Goal: Transaction & Acquisition: Register for event/course

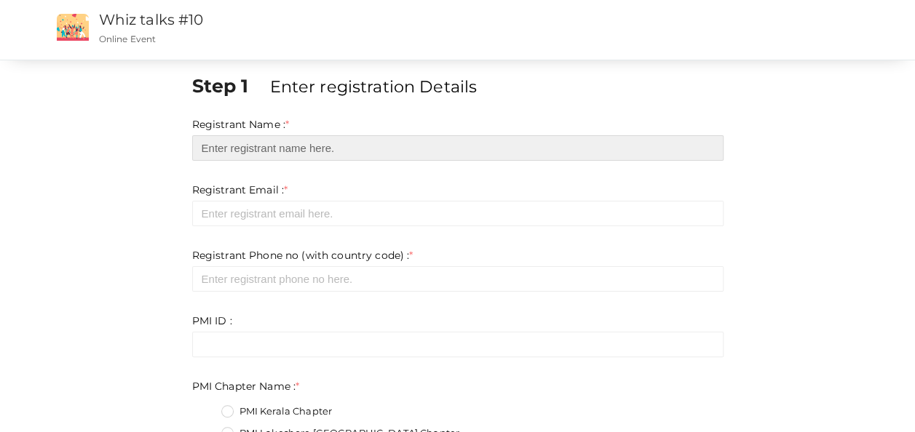
click at [346, 153] on input "text" at bounding box center [457, 147] width 531 height 25
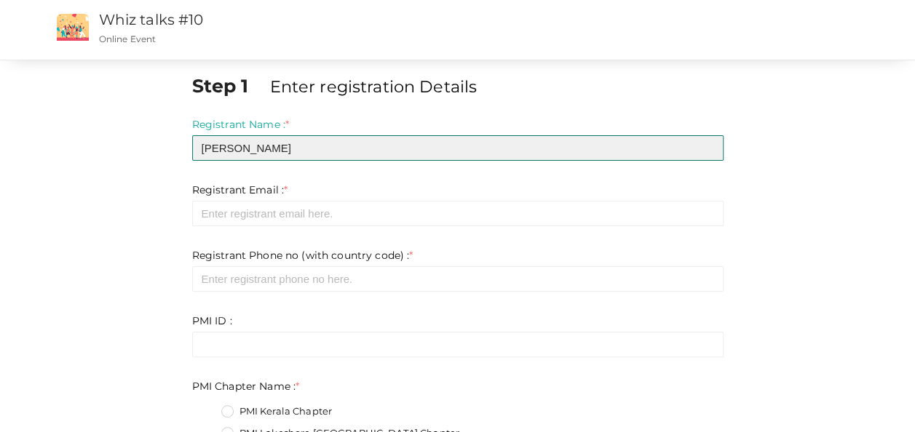
type input "[PERSON_NAME]"
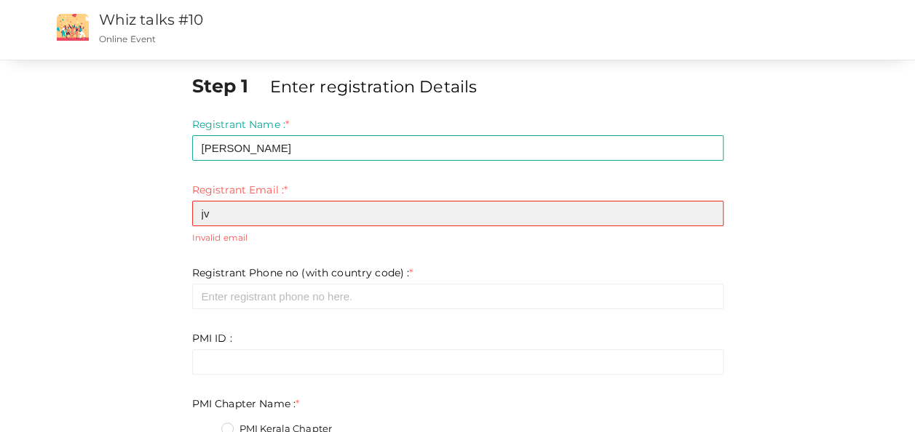
type input "[EMAIL_ADDRESS][DOMAIN_NAME]"
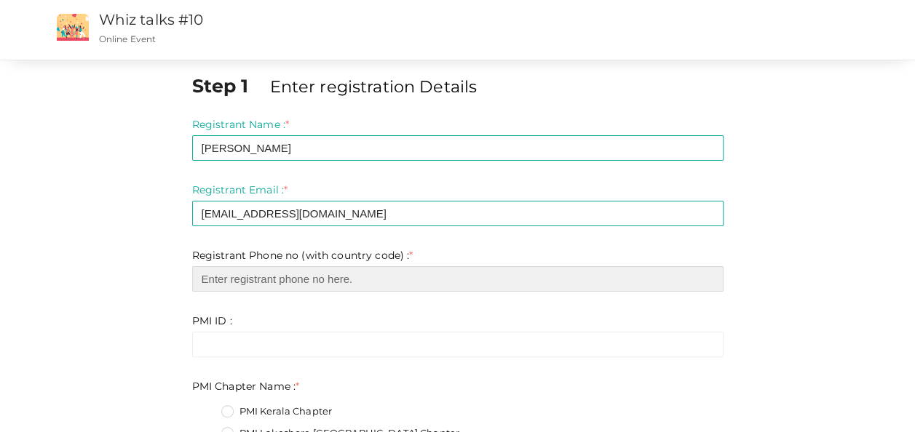
click at [269, 281] on input "number" at bounding box center [457, 278] width 531 height 25
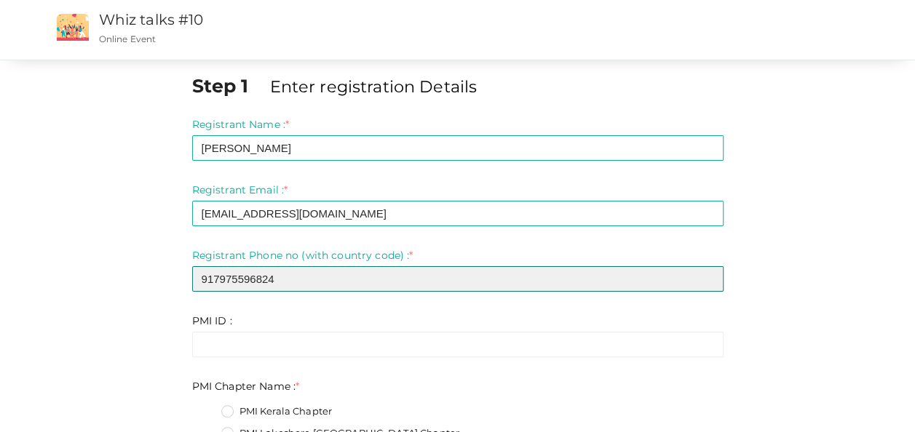
type input "917975596824"
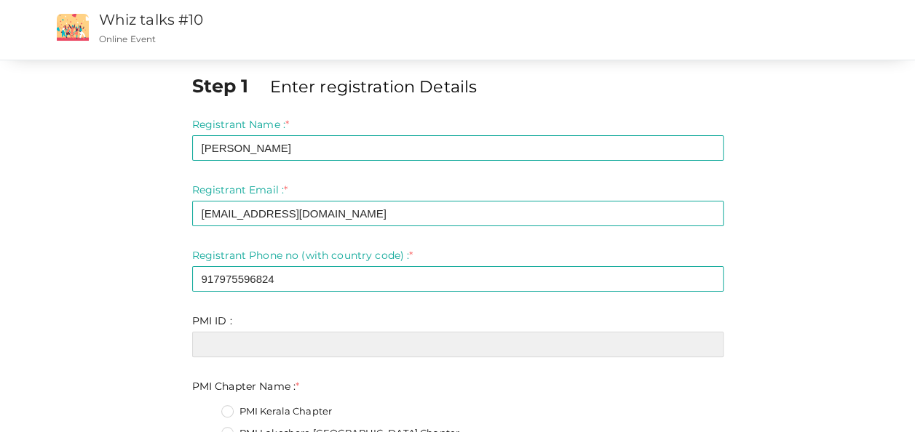
click at [218, 351] on input "text" at bounding box center [457, 344] width 531 height 25
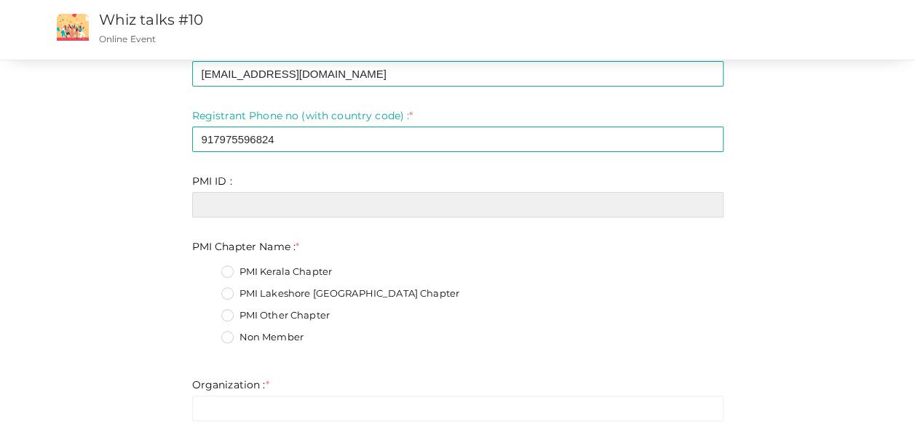
scroll to position [146, 0]
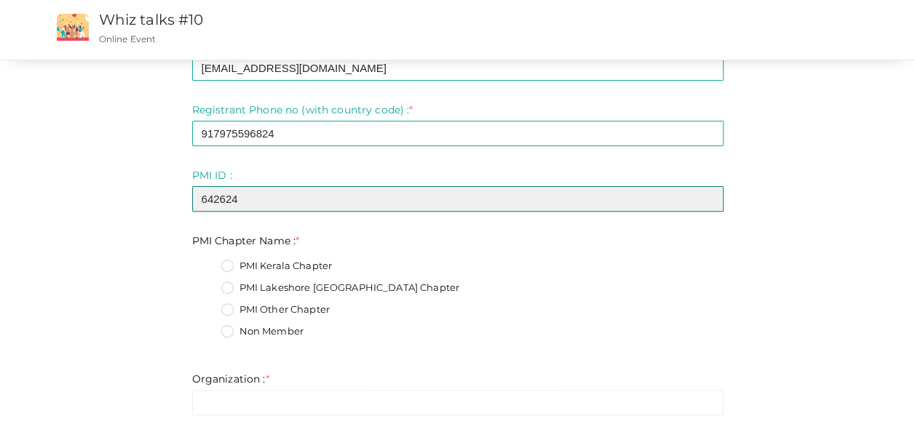
type input "642624"
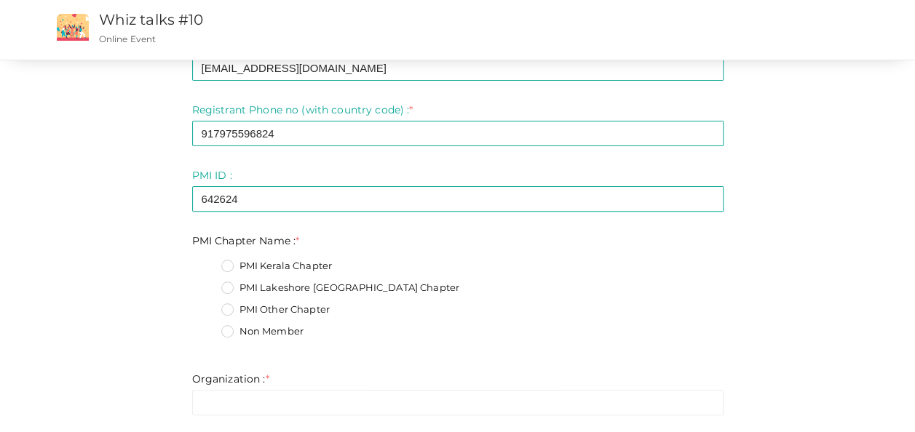
click at [232, 306] on label "PMI Other Chapter" at bounding box center [275, 310] width 108 height 15
click at [207, 306] on Name\+2 "PMI Other Chapter" at bounding box center [207, 306] width 0 height 0
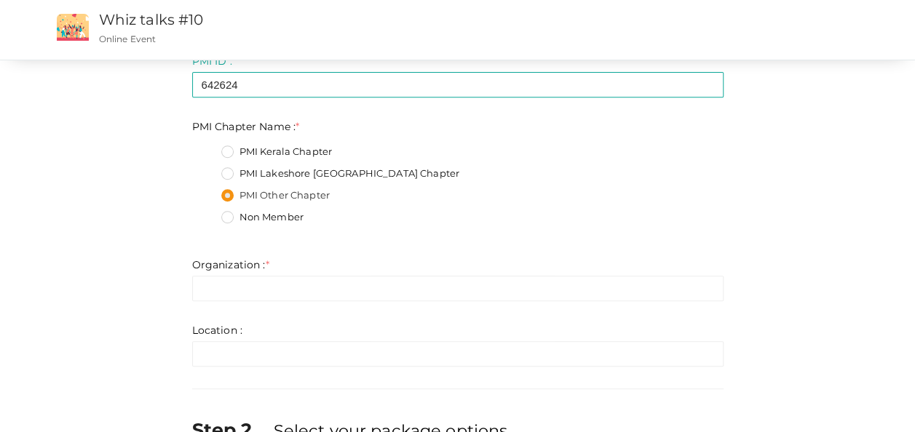
scroll to position [291, 0]
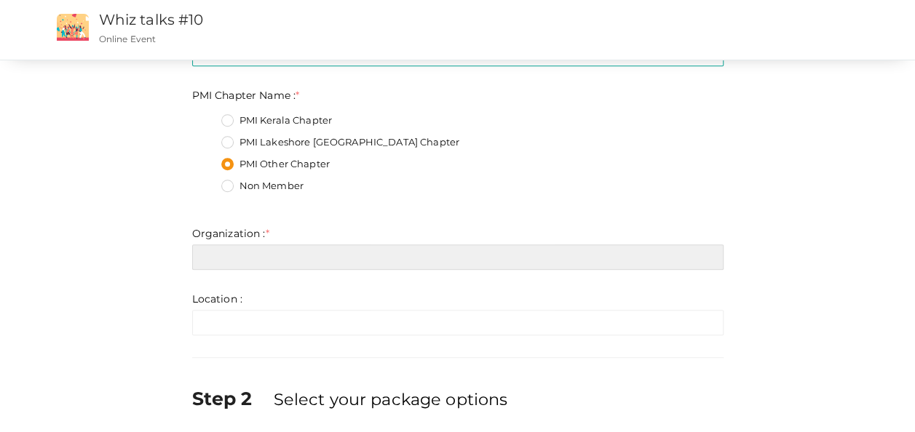
click at [482, 256] on input "text" at bounding box center [457, 257] width 531 height 25
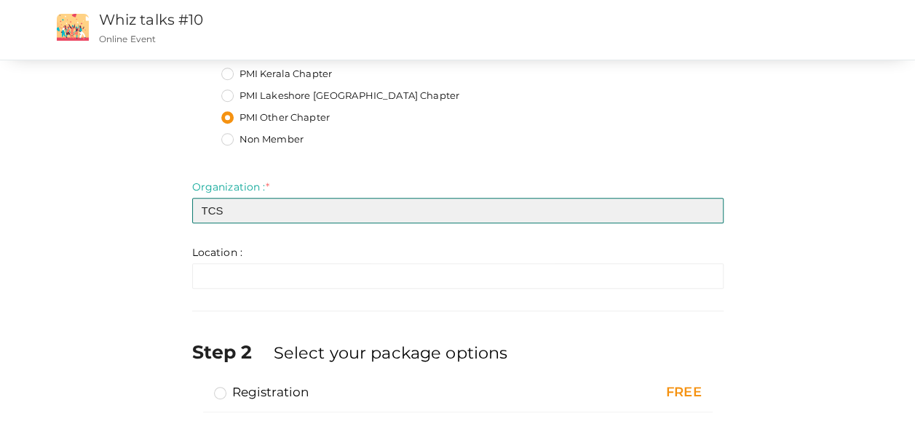
scroll to position [415, 0]
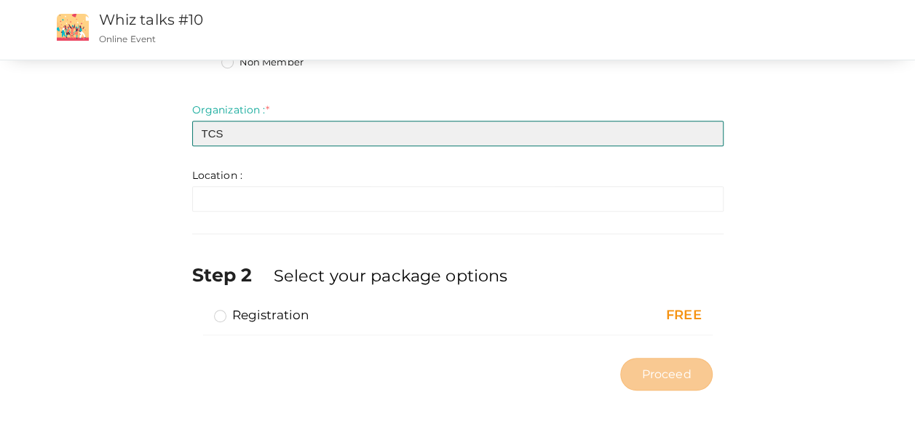
type input "TCS"
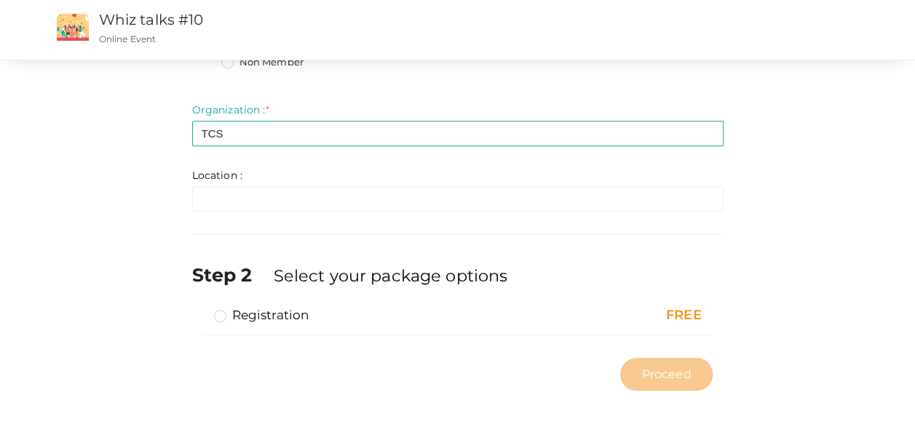
click at [217, 314] on label "Registration" at bounding box center [261, 314] width 95 height 17
click at [199, 309] on input "Registration" at bounding box center [199, 309] width 0 height 0
click at [677, 376] on span "Proceed" at bounding box center [665, 374] width 49 height 17
type input "N/A"
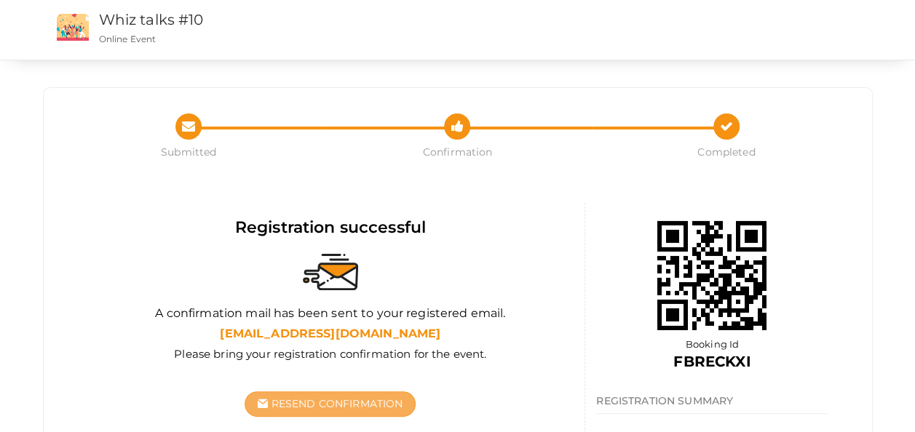
click at [349, 400] on span "Resend Confirmation" at bounding box center [337, 403] width 132 height 13
